Goal: Information Seeking & Learning: Learn about a topic

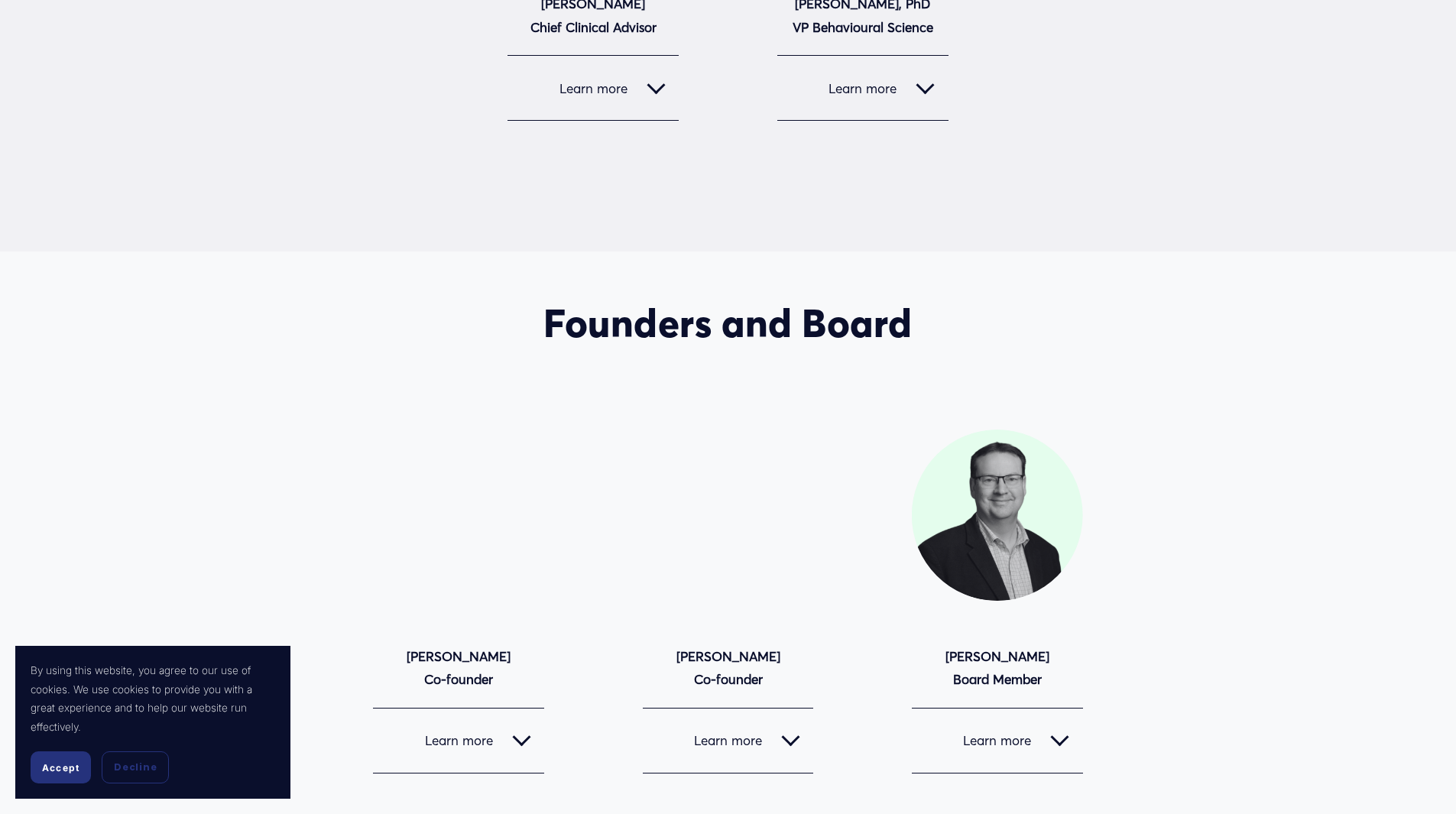
scroll to position [1452, 0]
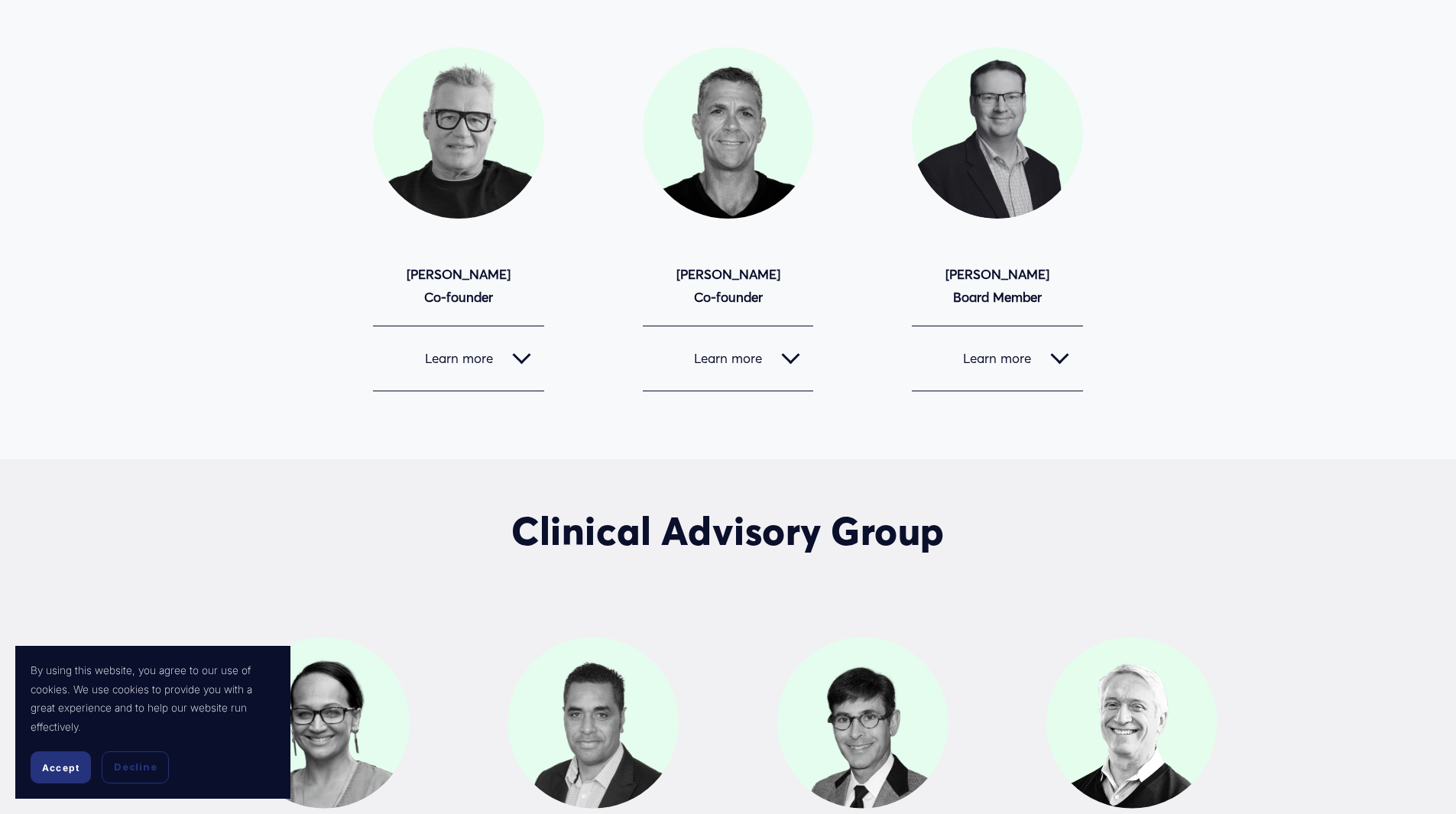
click at [794, 357] on div at bounding box center [790, 355] width 19 height 19
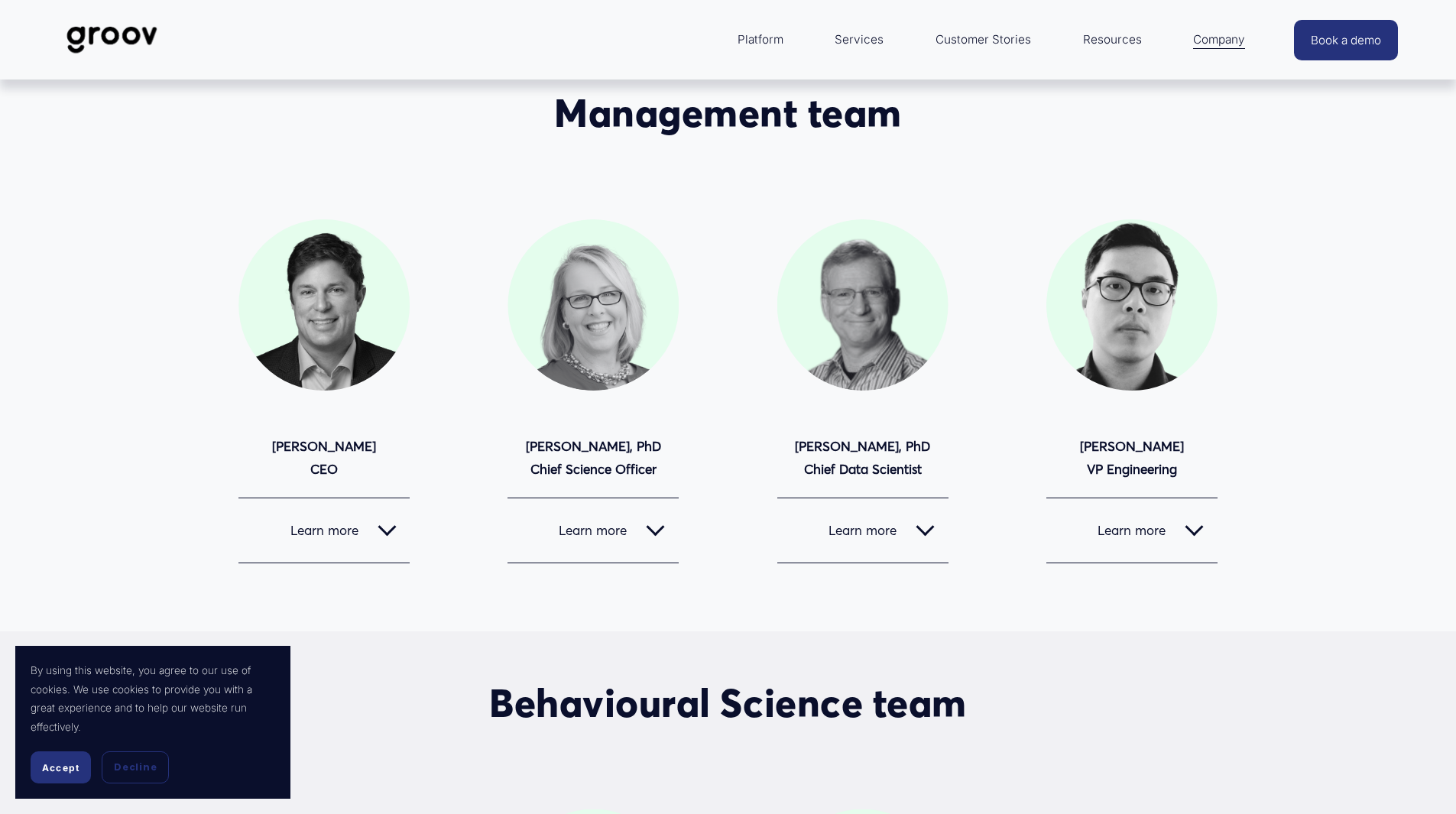
scroll to position [0, 0]
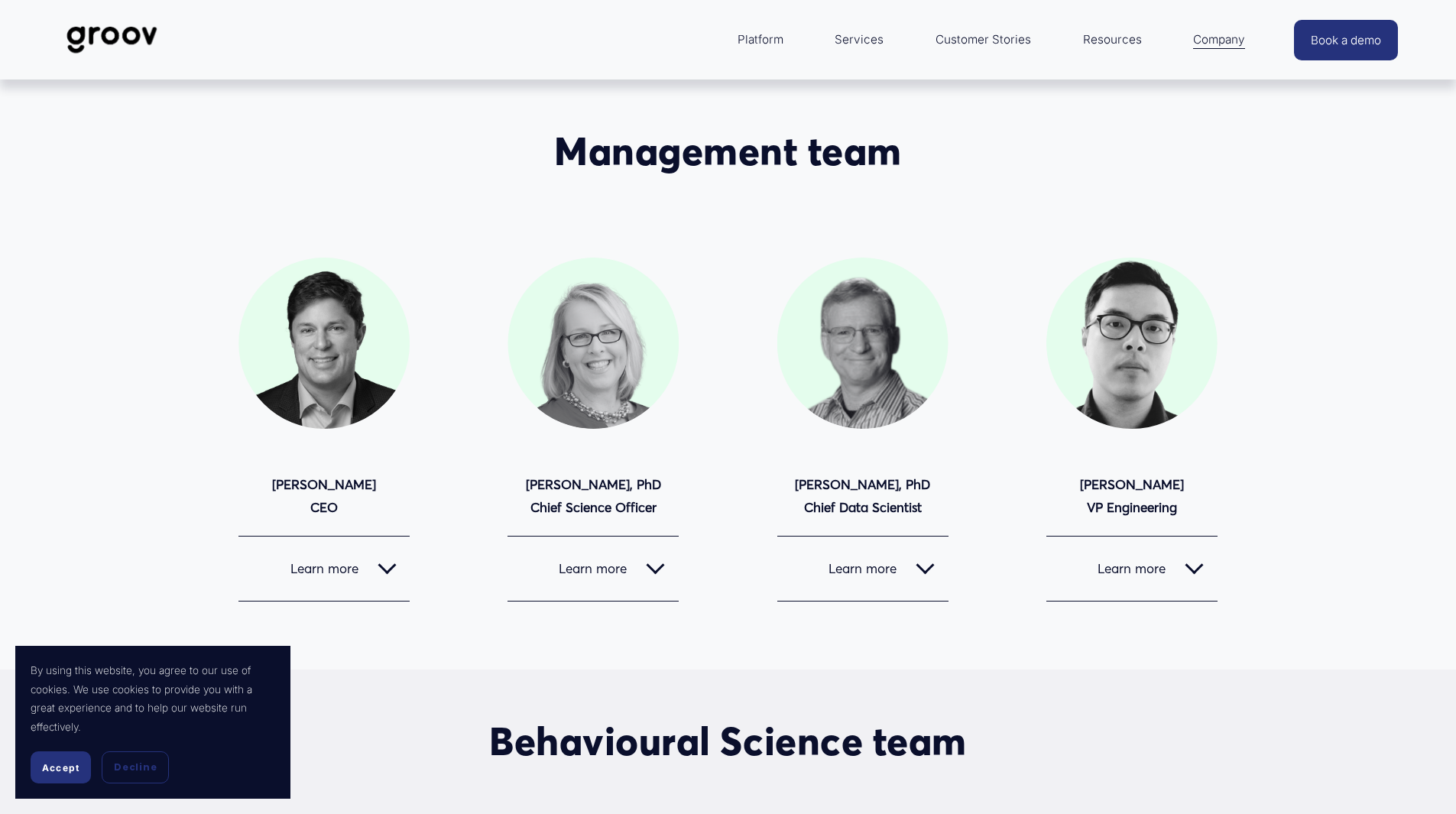
click at [380, 569] on div at bounding box center [387, 569] width 19 height 19
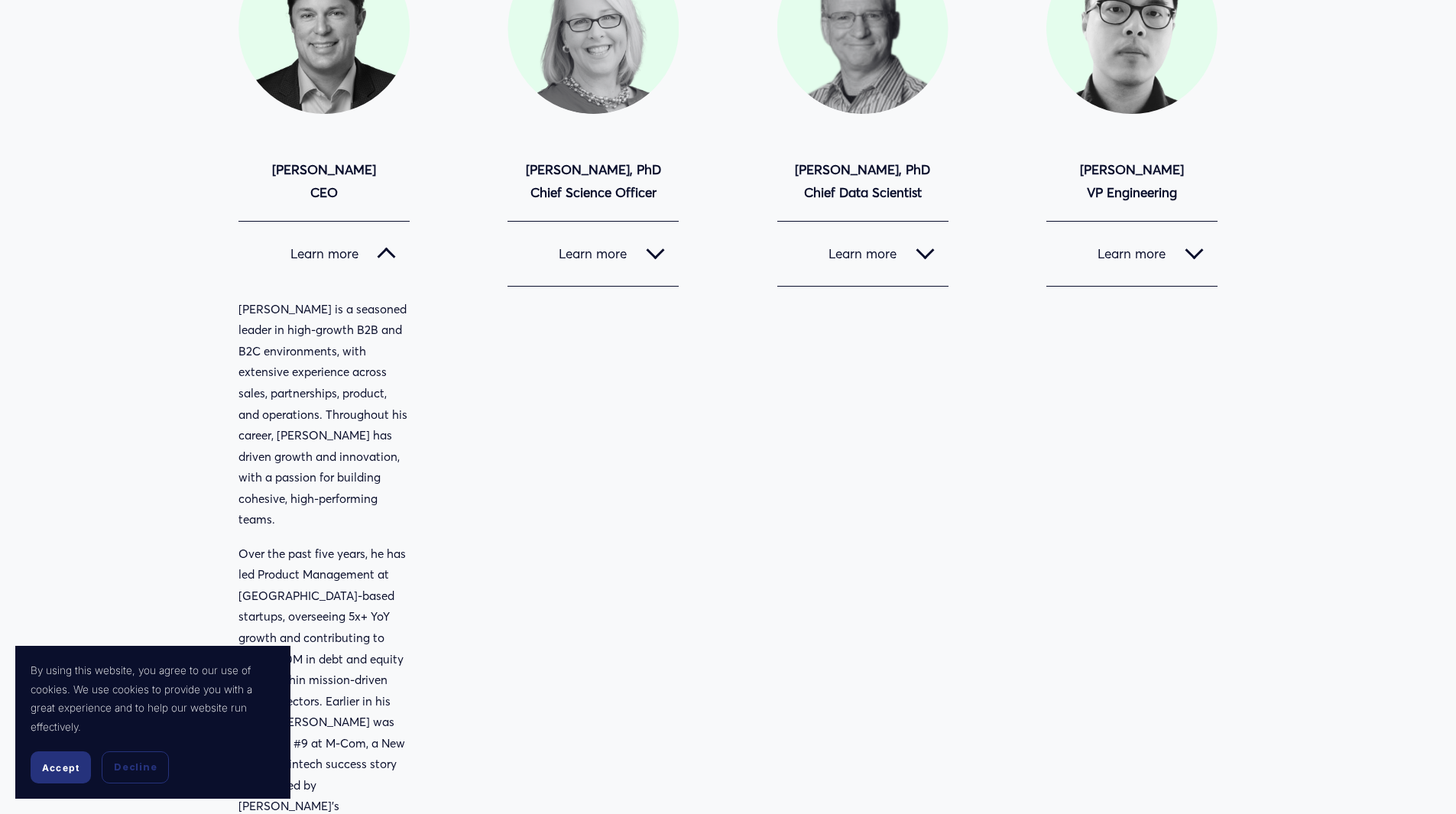
scroll to position [305, 0]
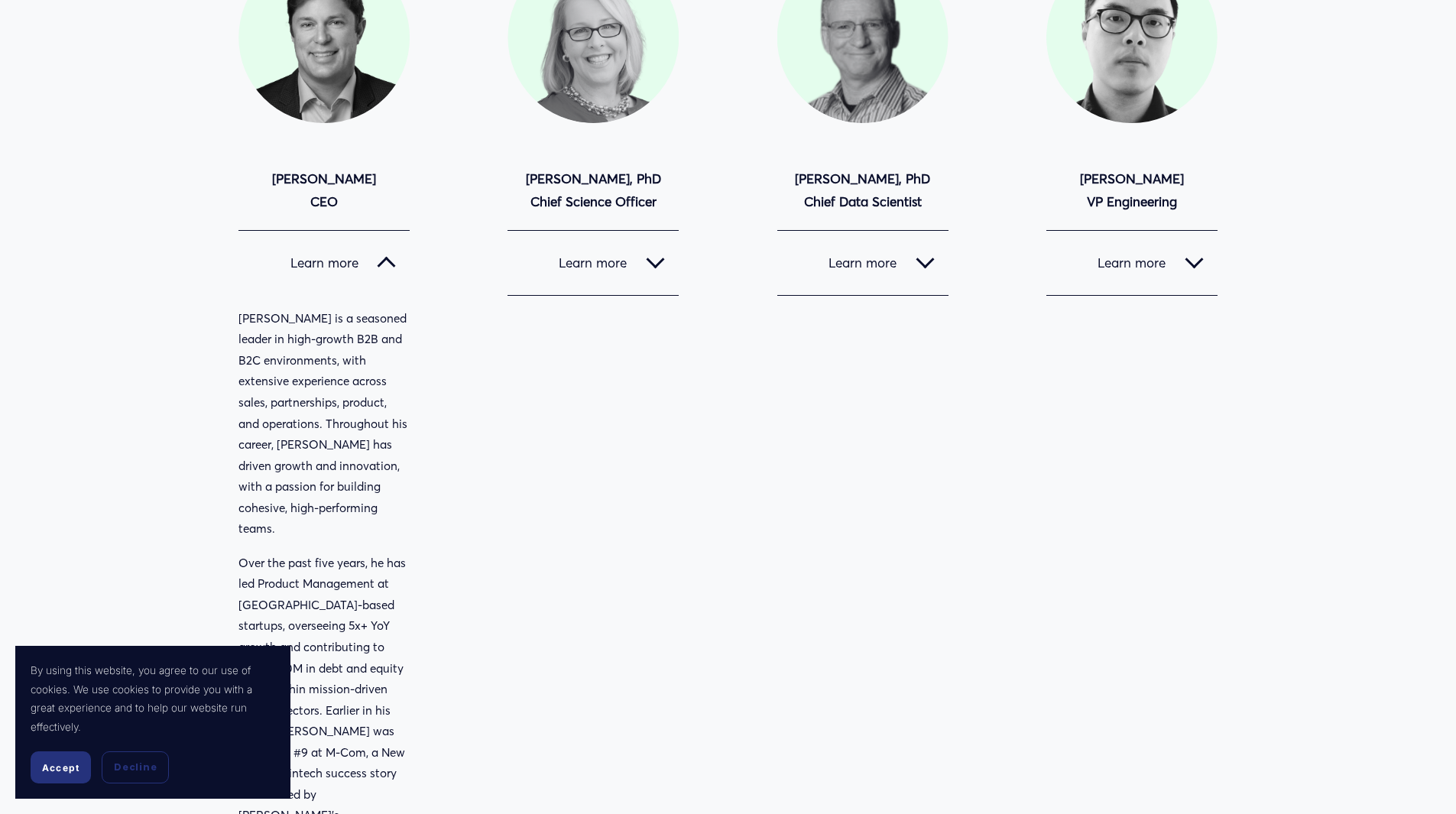
click at [661, 266] on div at bounding box center [654, 262] width 19 height 19
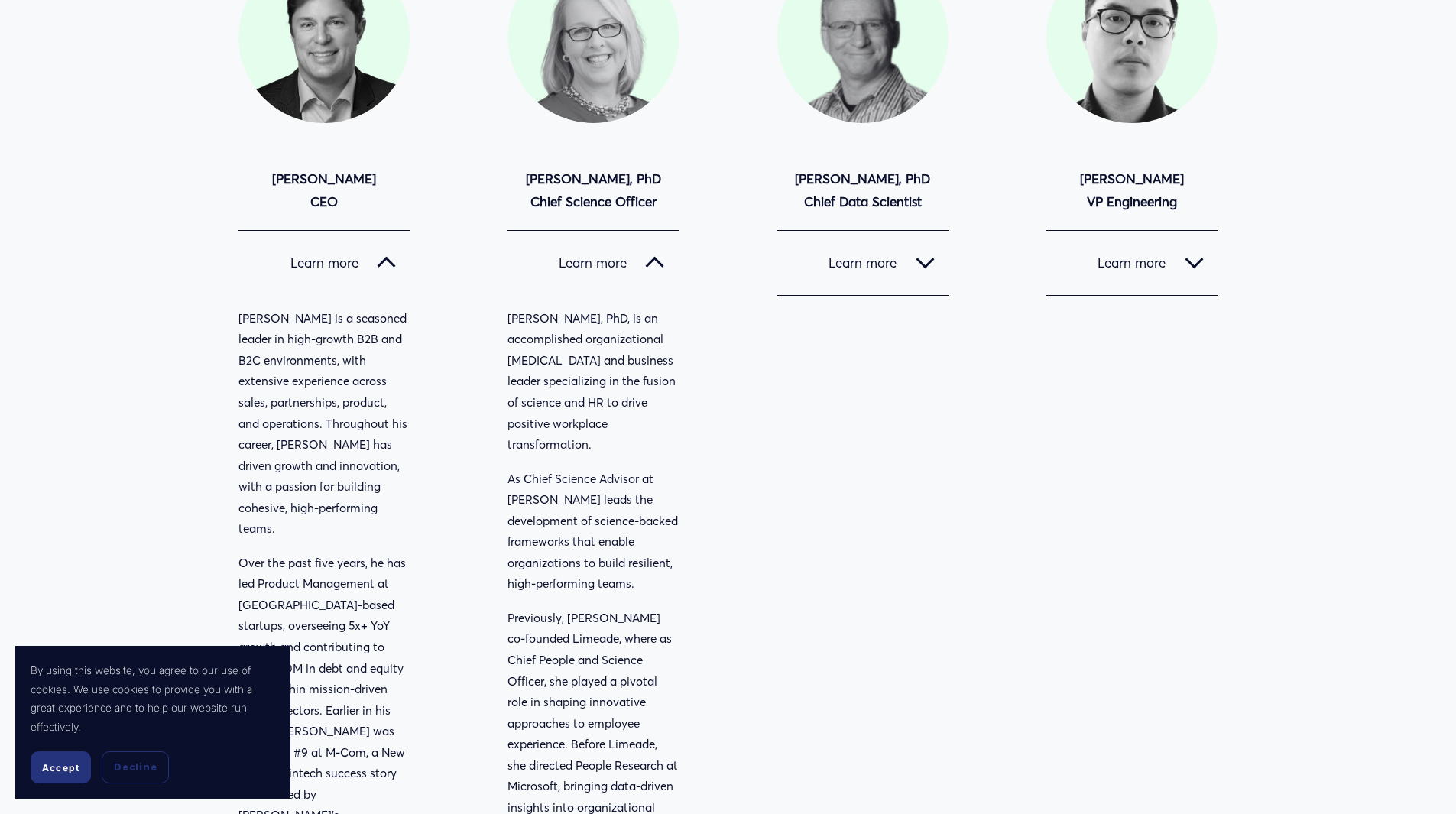
click at [661, 266] on div at bounding box center [654, 266] width 19 height 19
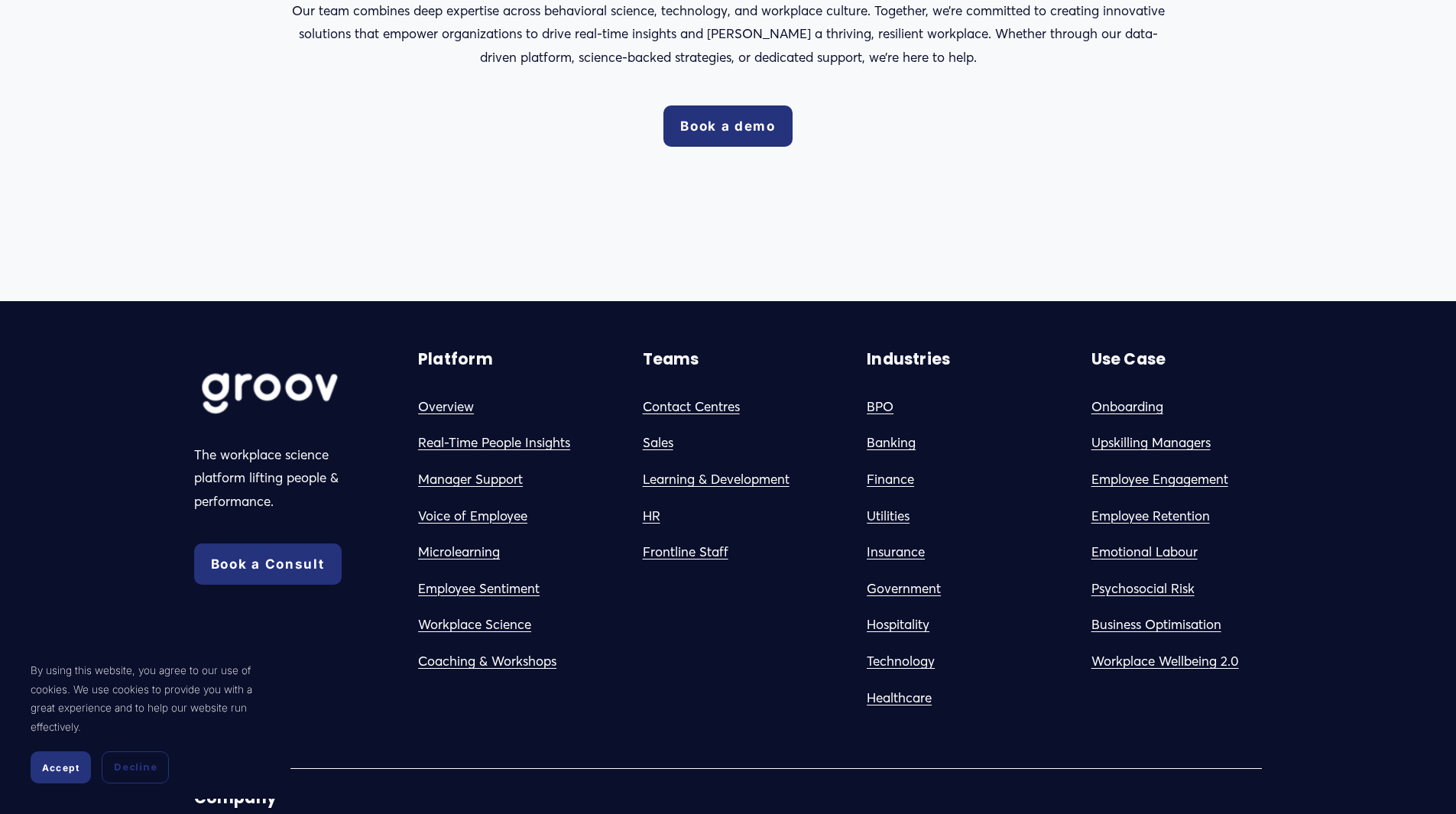
scroll to position [4288, 0]
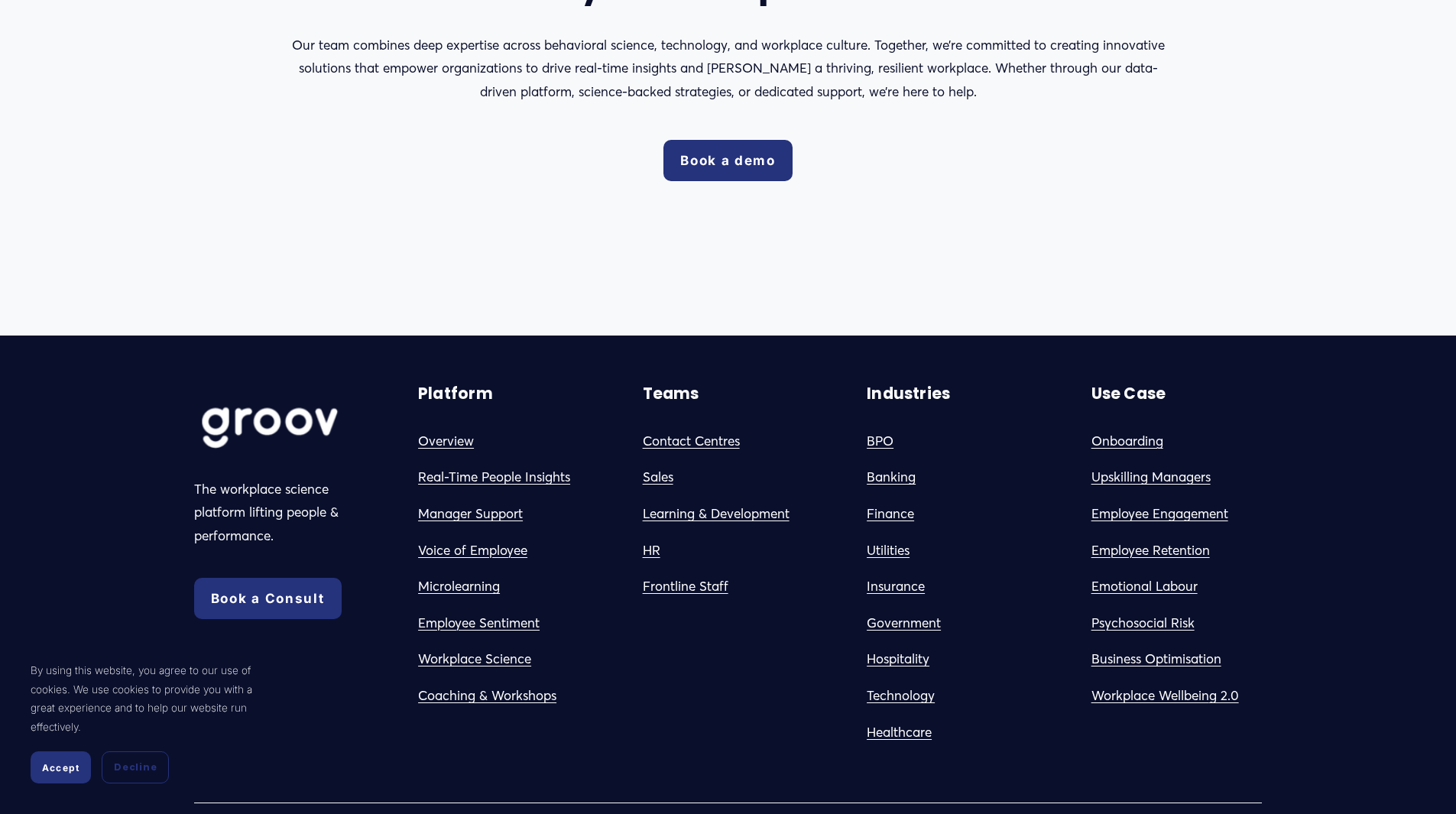
click at [680, 575] on link "Frontline Staff" at bounding box center [685, 586] width 86 height 24
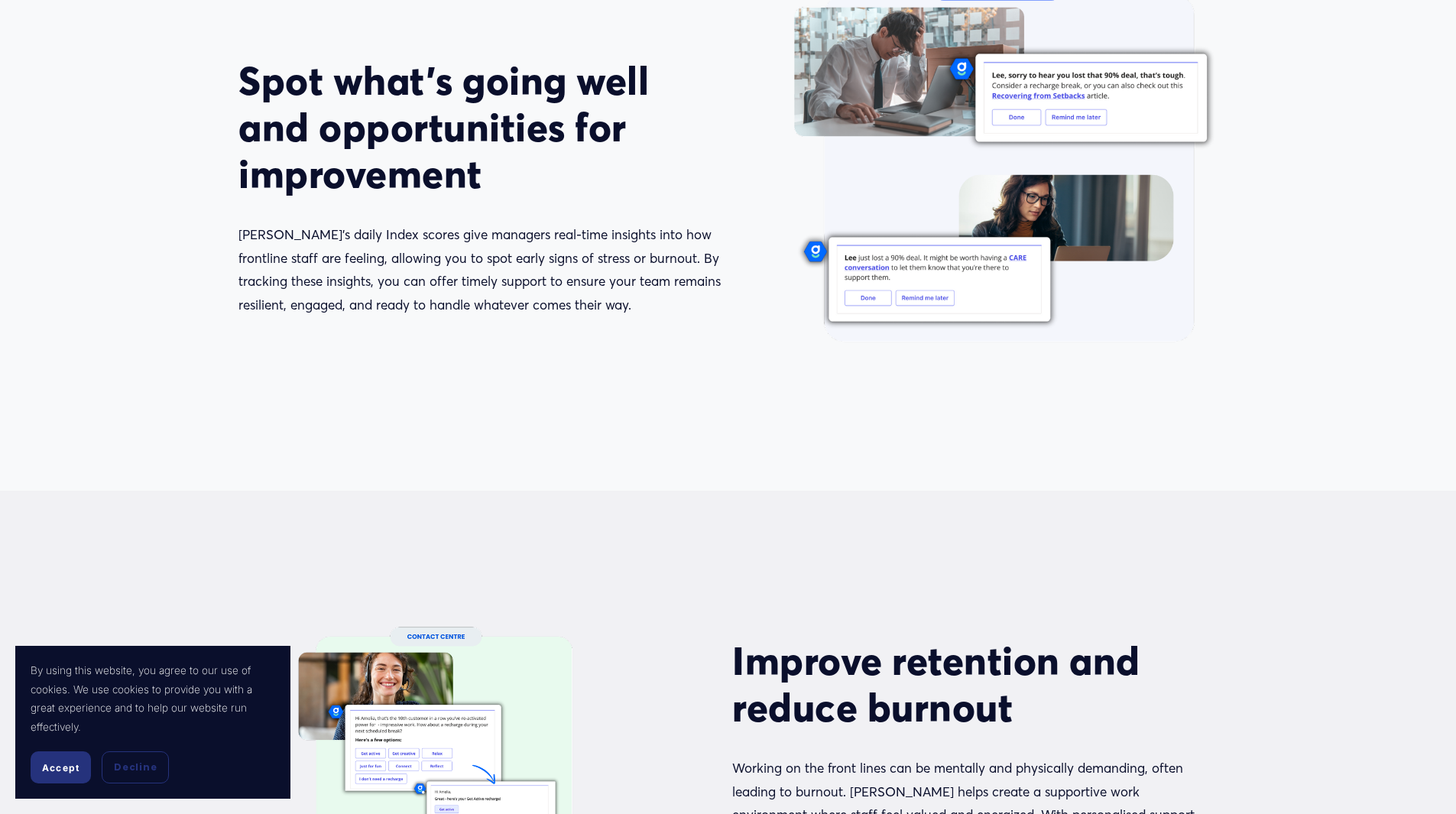
scroll to position [1605, 0]
